Goal: Task Accomplishment & Management: Use online tool/utility

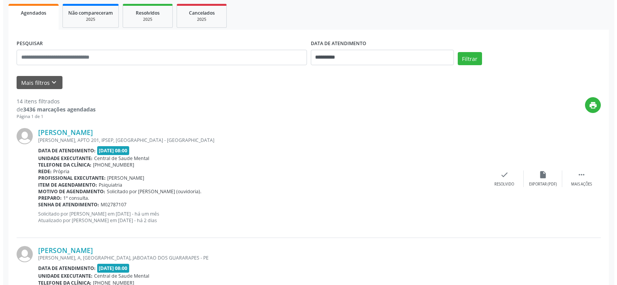
scroll to position [116, 0]
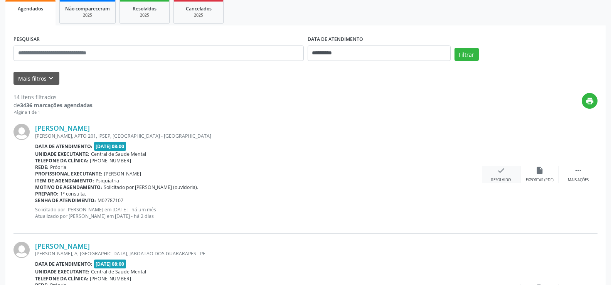
click at [499, 170] on icon "check" at bounding box center [501, 170] width 8 height 8
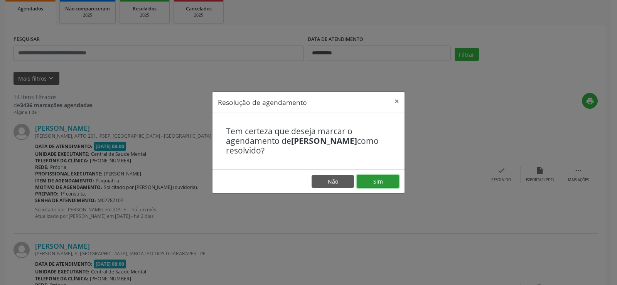
click at [375, 182] on button "Sim" at bounding box center [378, 181] width 42 height 13
click at [398, 99] on button "×" at bounding box center [396, 101] width 15 height 19
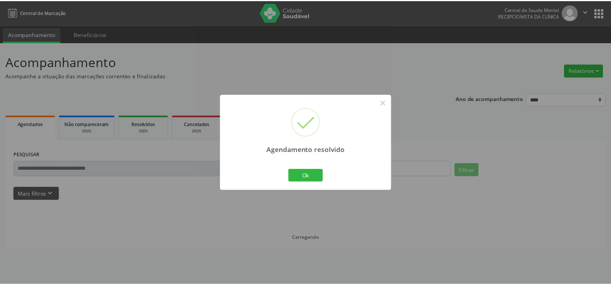
scroll to position [0, 0]
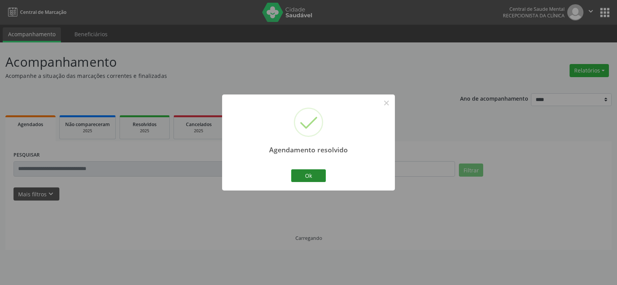
click at [295, 173] on button "Ok" at bounding box center [308, 175] width 35 height 13
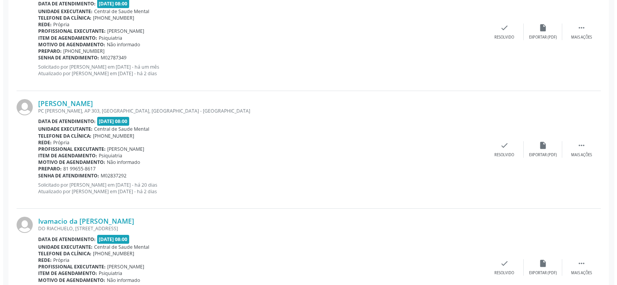
scroll to position [270, 0]
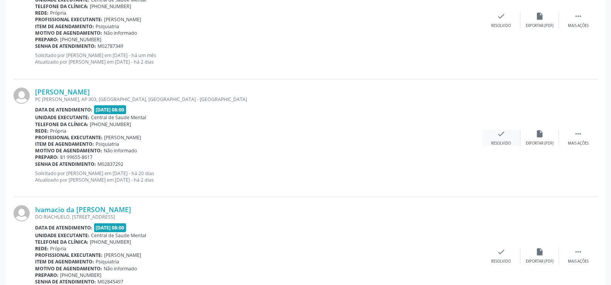
click at [492, 136] on div "check Resolvido" at bounding box center [501, 138] width 39 height 17
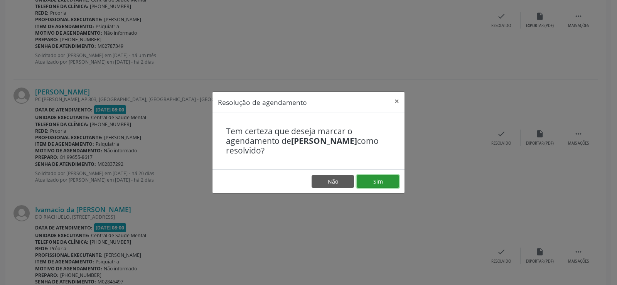
click at [369, 179] on button "Sim" at bounding box center [378, 181] width 42 height 13
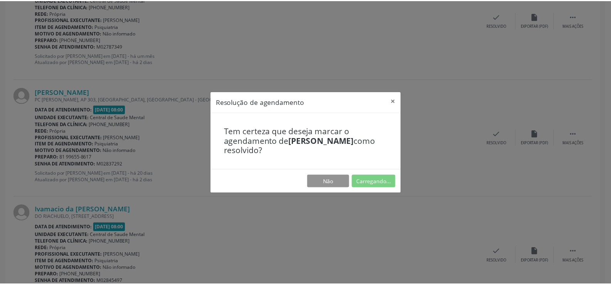
scroll to position [0, 0]
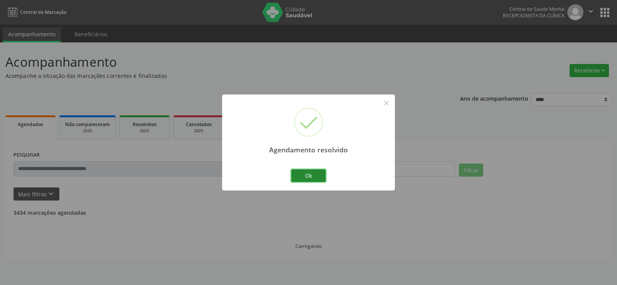
click at [317, 175] on button "Ok" at bounding box center [308, 175] width 35 height 13
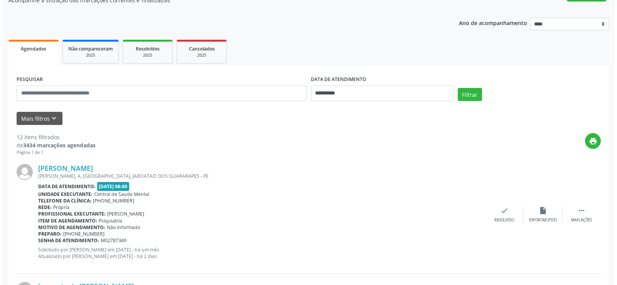
scroll to position [270, 0]
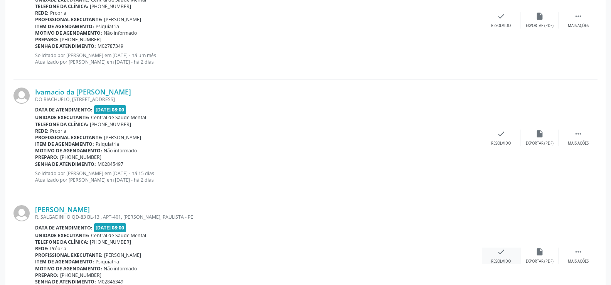
click at [502, 257] on div "check Resolvido" at bounding box center [501, 256] width 39 height 17
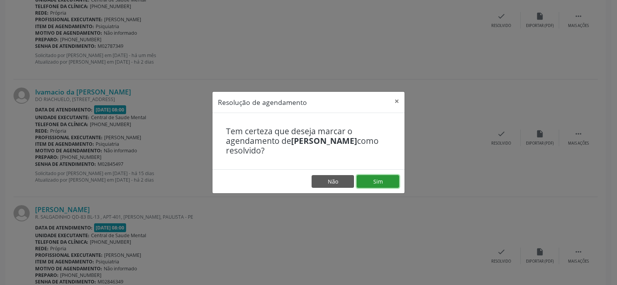
click at [372, 178] on button "Sim" at bounding box center [378, 181] width 42 height 13
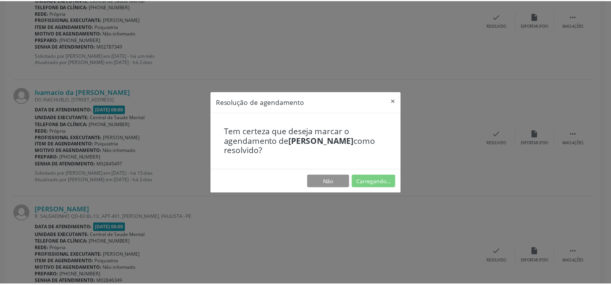
scroll to position [0, 0]
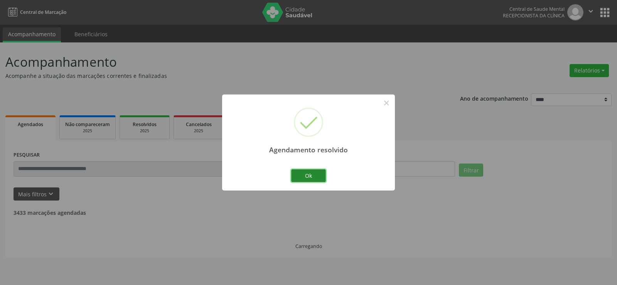
click at [320, 177] on button "Ok" at bounding box center [308, 175] width 35 height 13
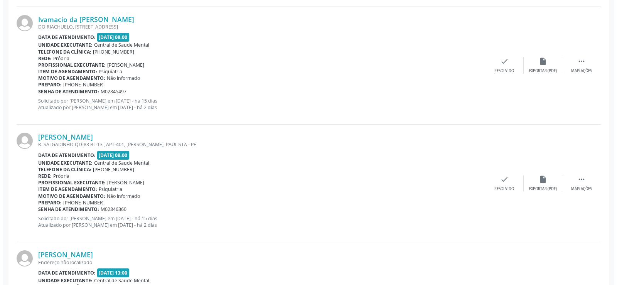
scroll to position [347, 0]
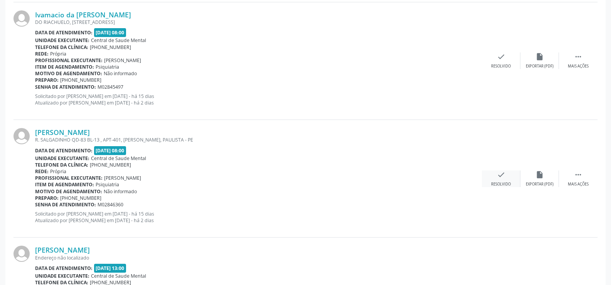
click at [503, 182] on div "Resolvido" at bounding box center [501, 184] width 20 height 5
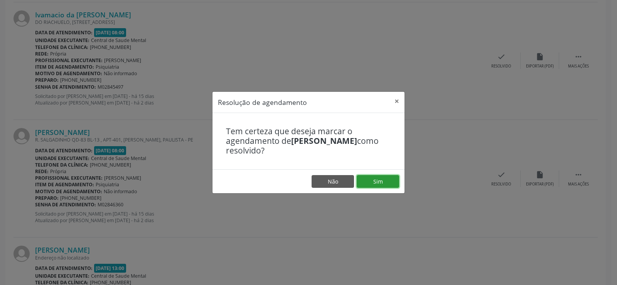
click at [385, 175] on button "Sim" at bounding box center [378, 181] width 42 height 13
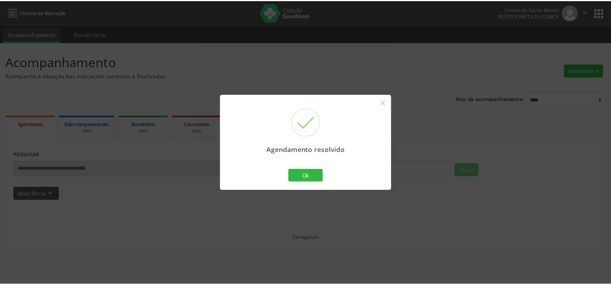
scroll to position [0, 0]
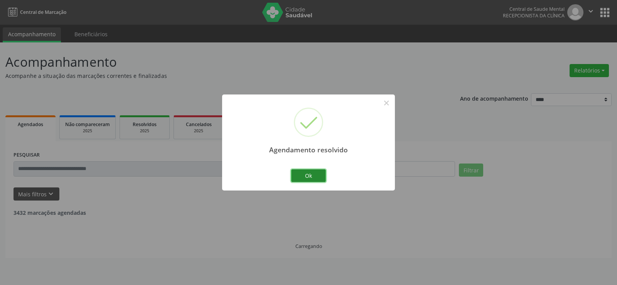
click at [312, 170] on button "Ok" at bounding box center [308, 175] width 35 height 13
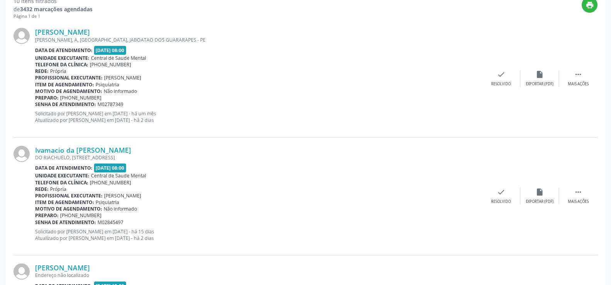
scroll to position [173, 0]
